Goal: Information Seeking & Learning: Learn about a topic

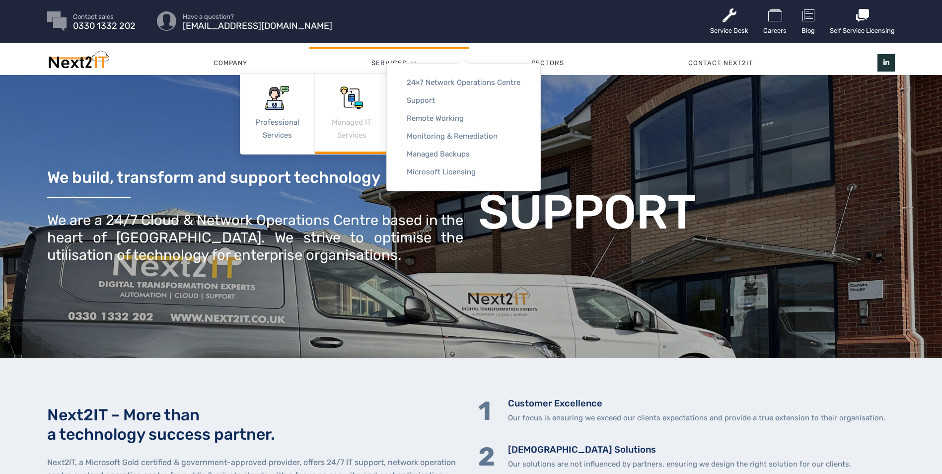
click at [351, 111] on link "Managed IT Services" at bounding box center [352, 114] width 74 height 80
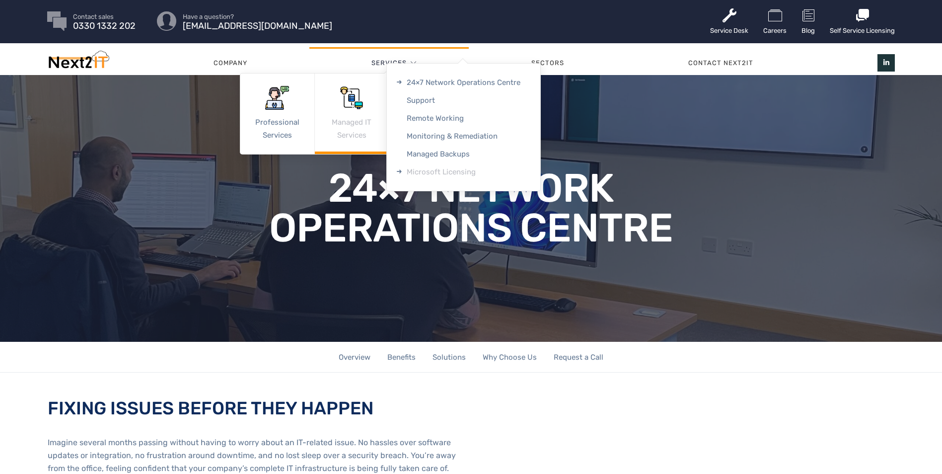
click at [440, 175] on link "Microsoft Licensing" at bounding box center [463, 172] width 153 height 18
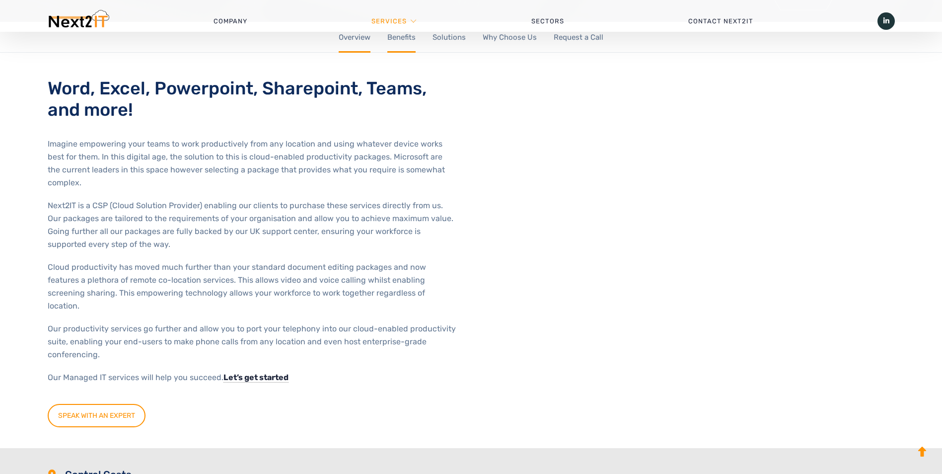
scroll to position [319, 0]
click at [458, 43] on link "Solutions" at bounding box center [449, 38] width 33 height 31
click at [455, 45] on link "Solutions" at bounding box center [449, 38] width 33 height 31
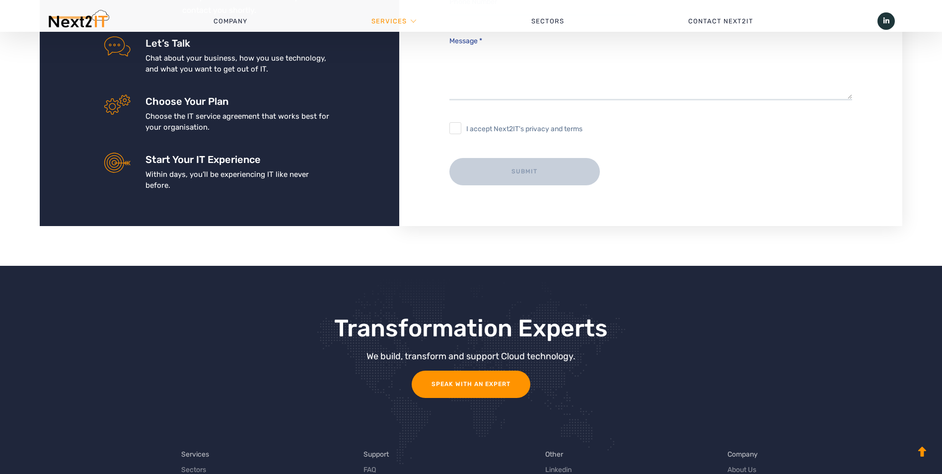
scroll to position [1752, 0]
